Goal: Navigation & Orientation: Find specific page/section

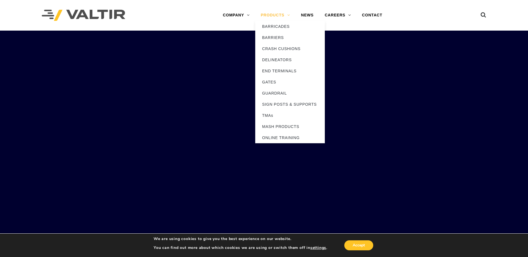
click at [268, 13] on link "PRODUCTS" at bounding box center [275, 15] width 40 height 11
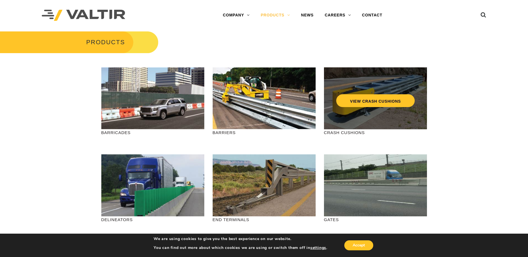
click at [359, 110] on div "VIEW CRASH CUSHIONS" at bounding box center [375, 98] width 103 height 62
click at [370, 100] on link "VIEW CRASH CUSHIONS" at bounding box center [375, 100] width 78 height 13
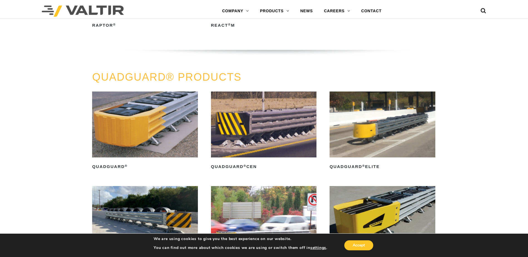
scroll to position [303, 0]
